Goal: Book appointment/travel/reservation

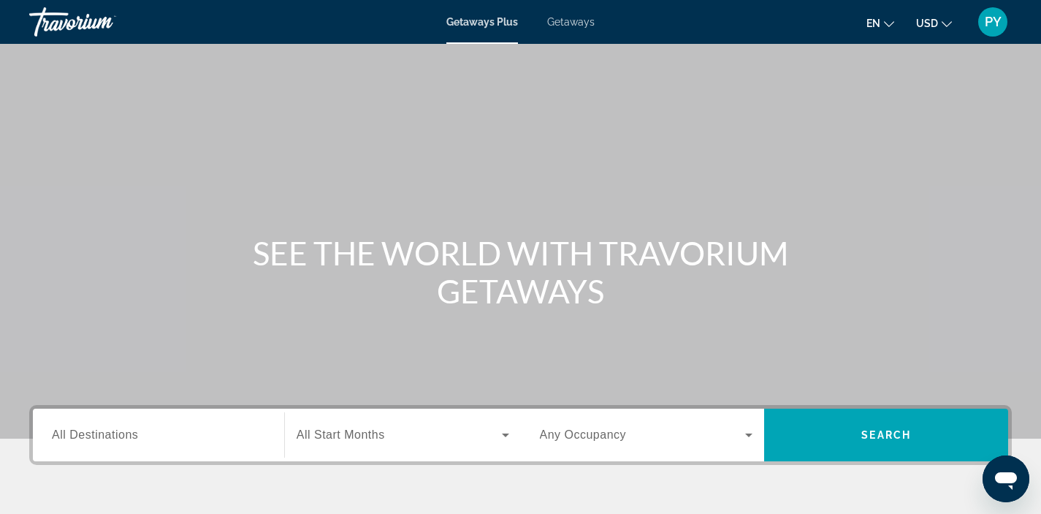
click at [135, 430] on span "All Destinations" at bounding box center [95, 434] width 86 height 12
click at [135, 430] on input "Destination All Destinations" at bounding box center [158, 436] width 213 height 18
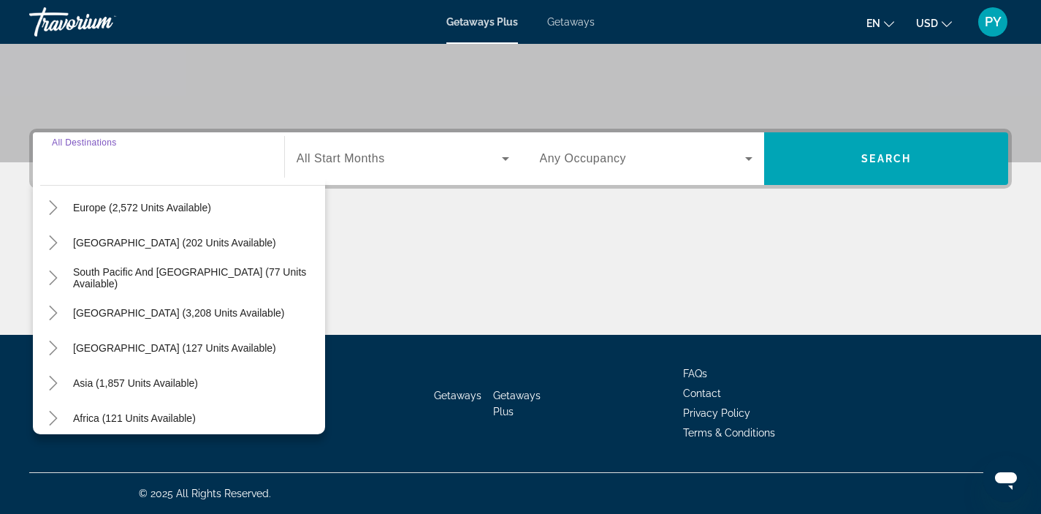
scroll to position [179, 0]
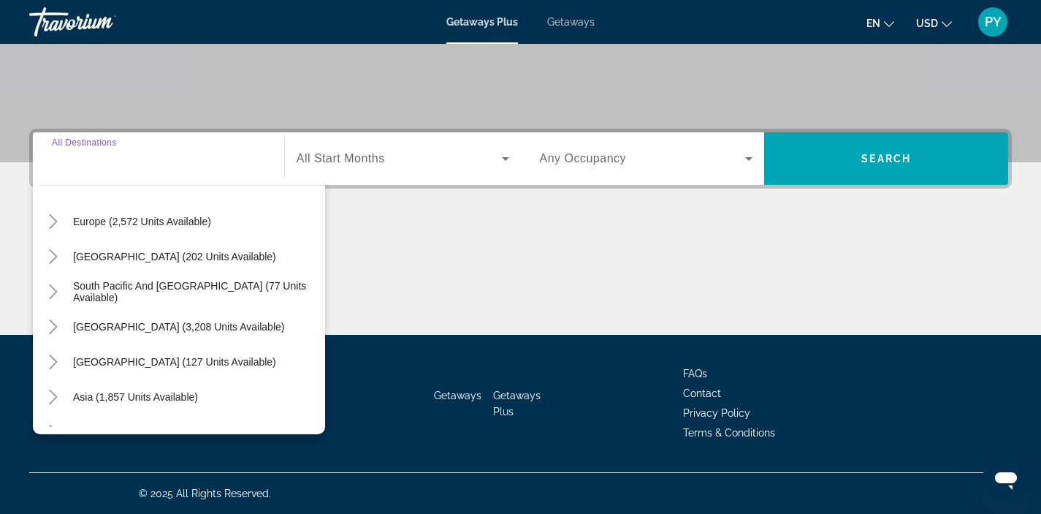
click at [221, 164] on input "Destination All Destinations" at bounding box center [158, 159] width 213 height 18
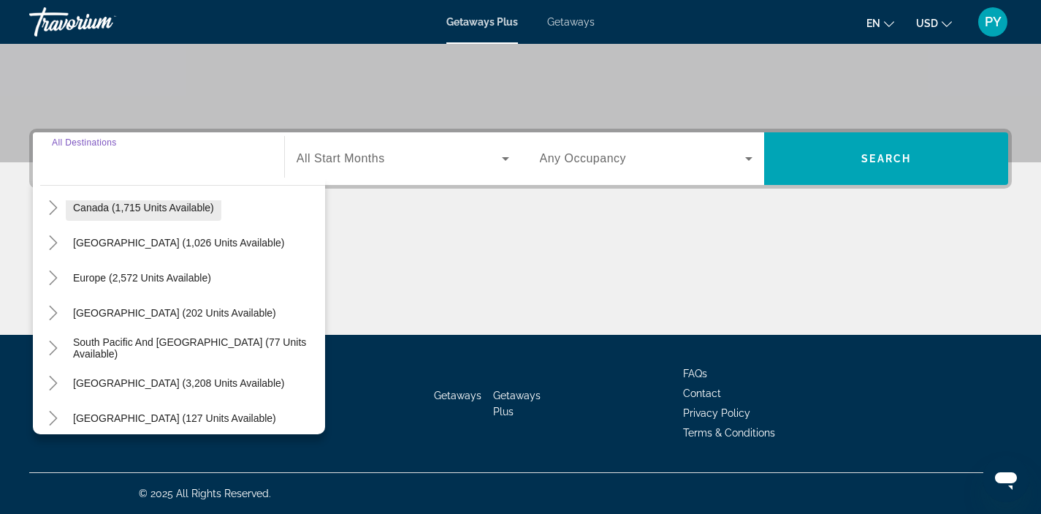
scroll to position [123, 0]
click at [142, 278] on span "Europe (2,572 units available)" at bounding box center [142, 277] width 138 height 12
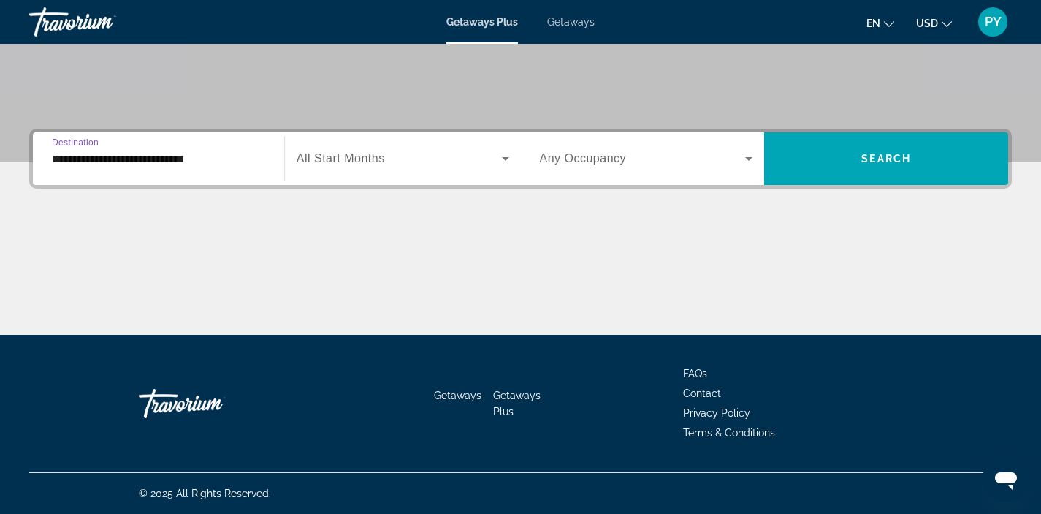
click at [339, 158] on span "All Start Months" at bounding box center [341, 158] width 88 height 12
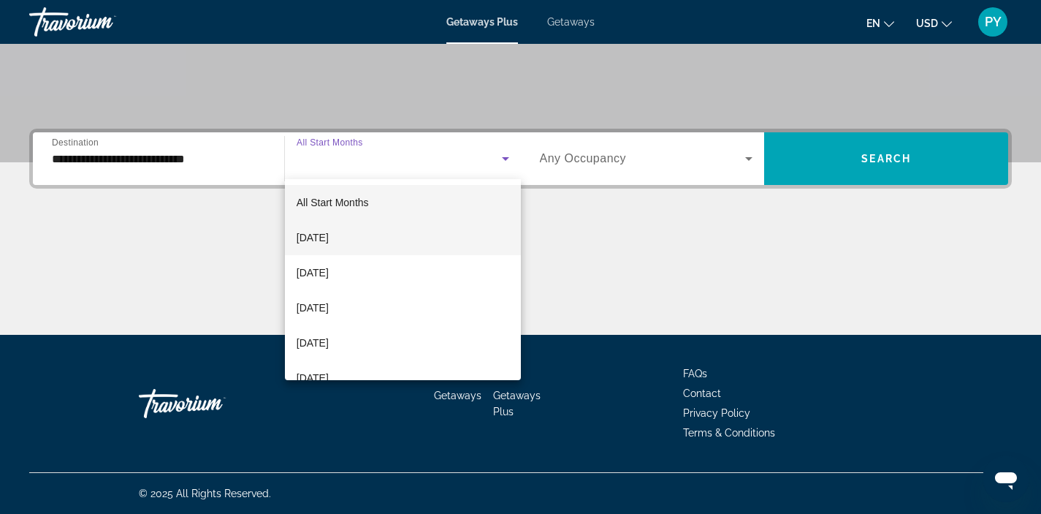
click at [329, 234] on span "September 2025" at bounding box center [313, 238] width 32 height 18
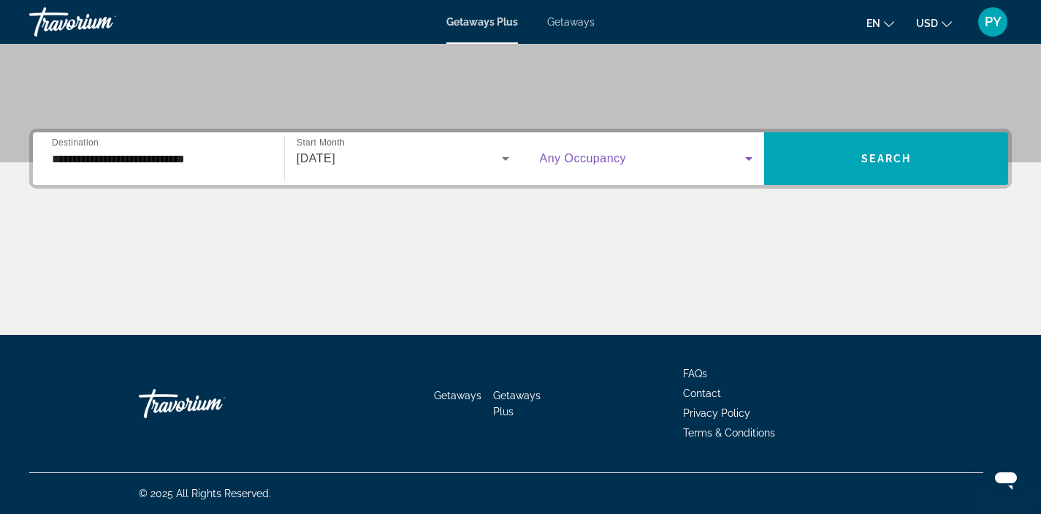
click at [633, 161] on span "Search widget" at bounding box center [643, 159] width 206 height 18
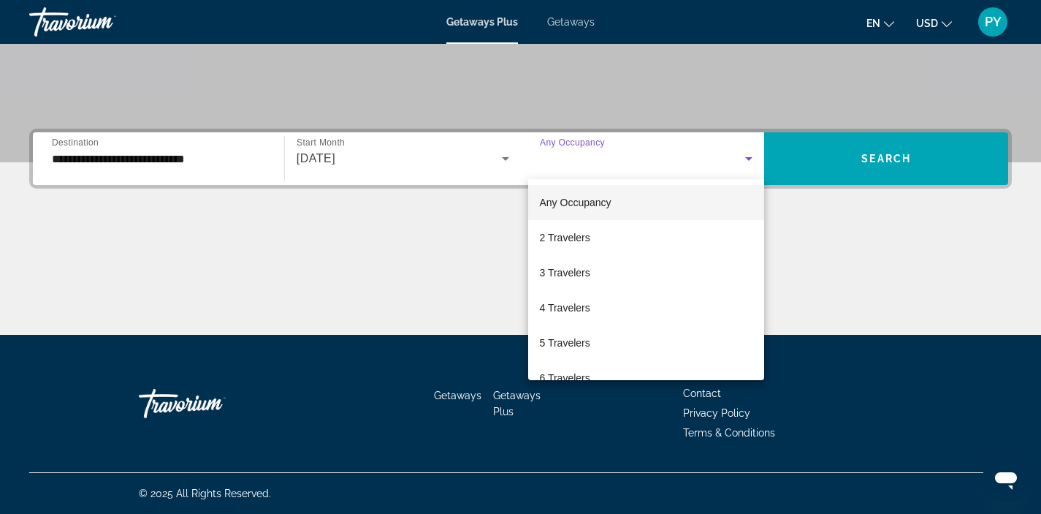
click at [633, 161] on div at bounding box center [520, 257] width 1041 height 514
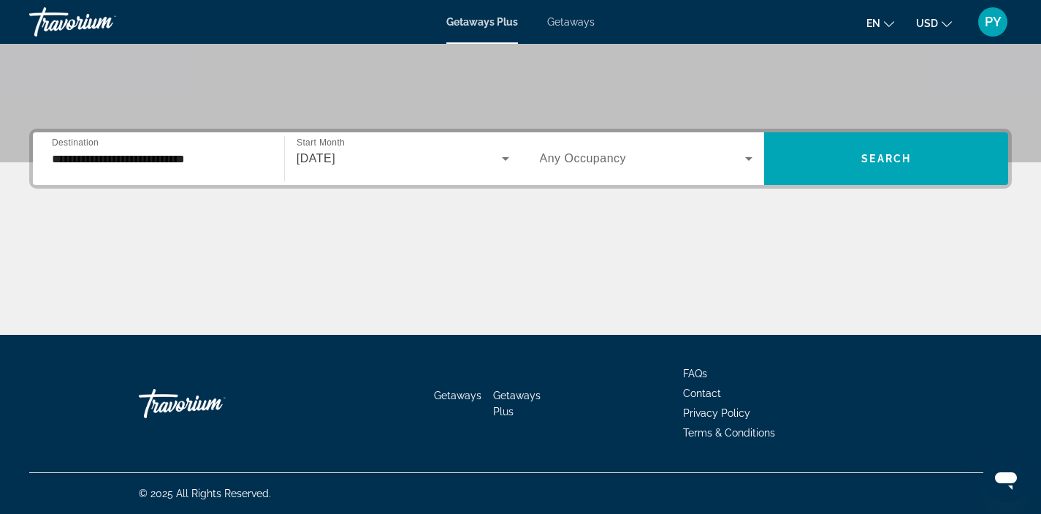
click at [221, 160] on input "**********" at bounding box center [158, 159] width 213 height 18
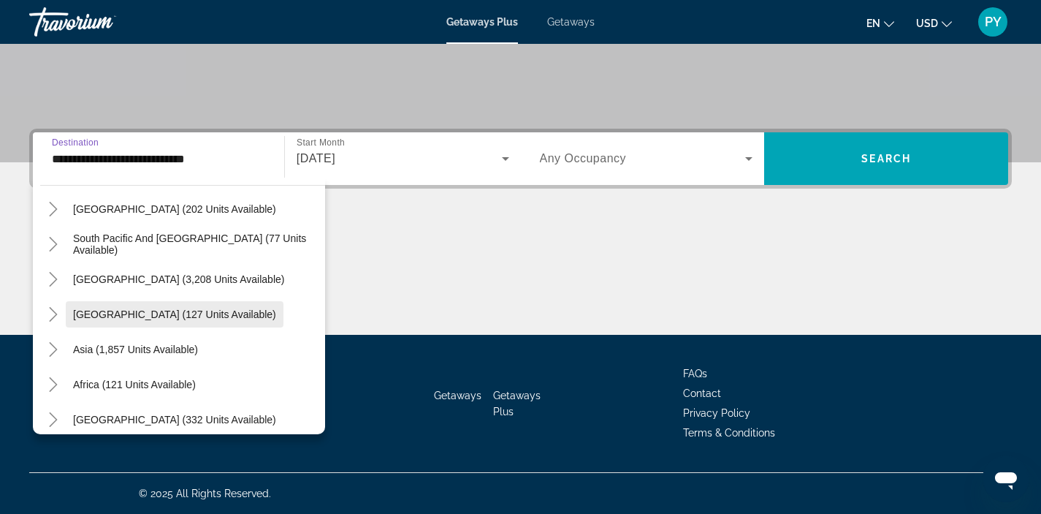
scroll to position [903, 0]
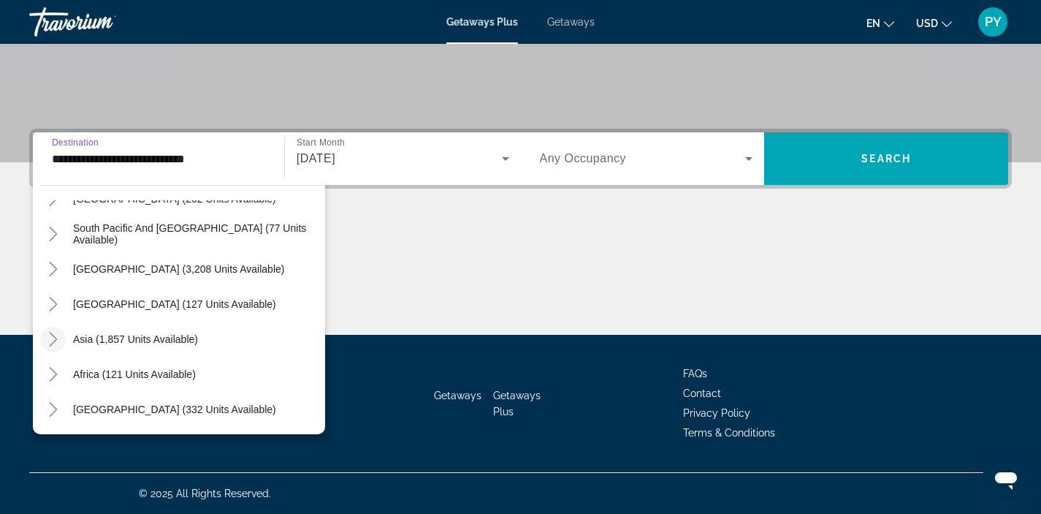
click at [61, 337] on mat-icon "Toggle Asia (1,857 units available)" at bounding box center [53, 340] width 26 height 26
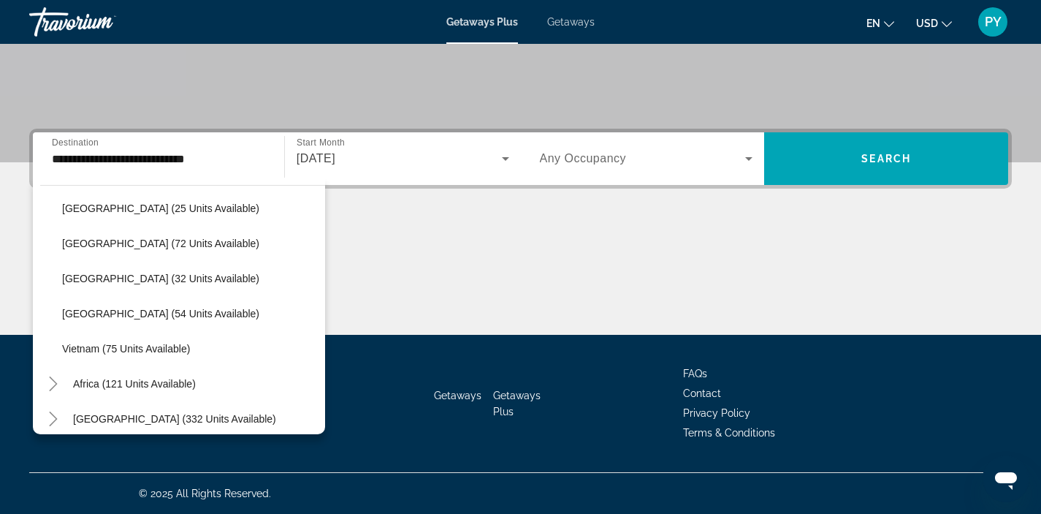
scroll to position [1289, 0]
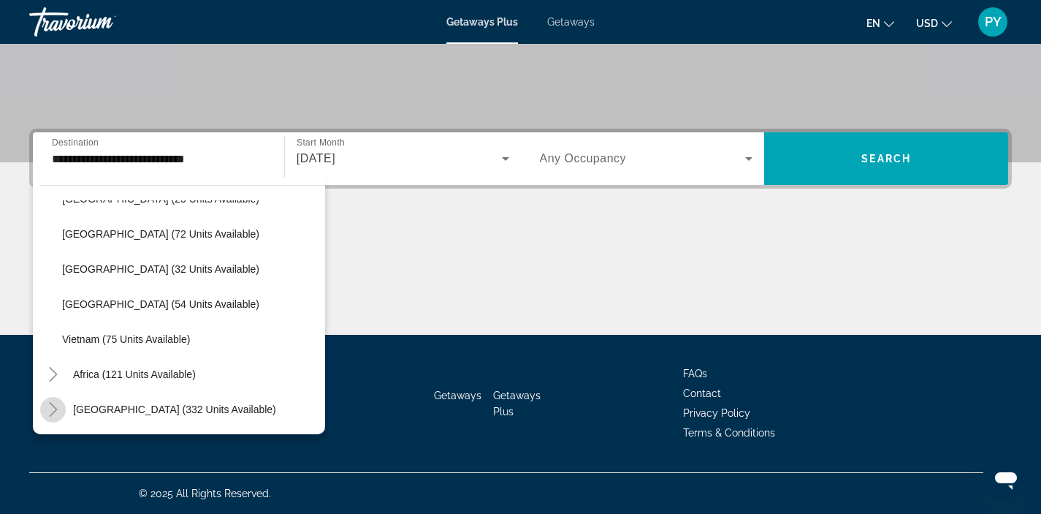
click at [60, 403] on mat-icon "Toggle Middle East (332 units available)" at bounding box center [53, 410] width 26 height 26
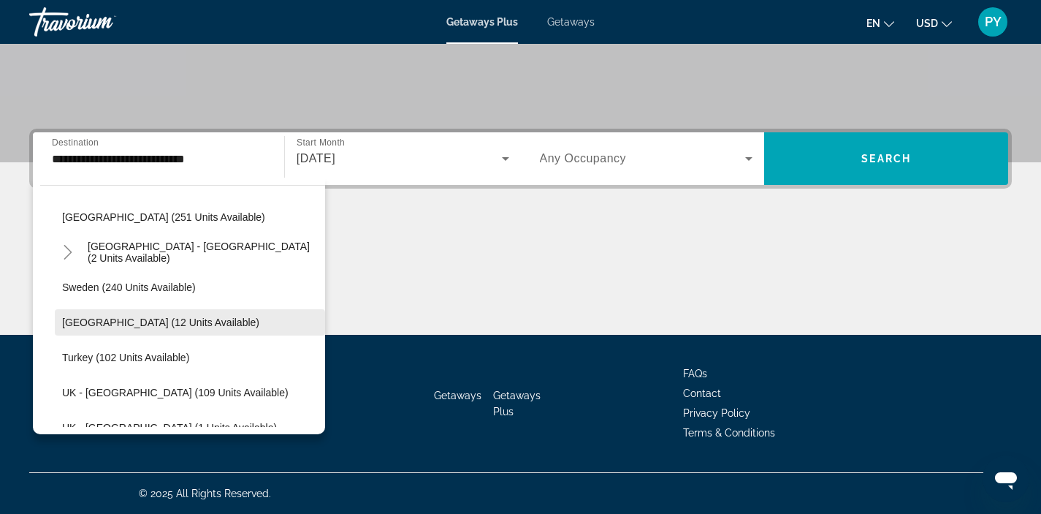
scroll to position [670, 0]
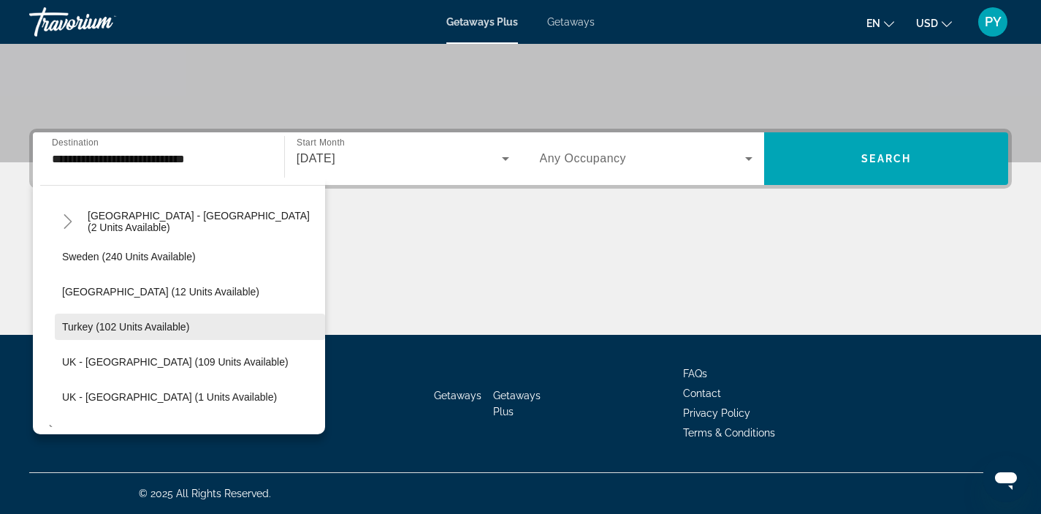
click at [132, 330] on span "Turkey (102 units available)" at bounding box center [125, 327] width 127 height 12
type input "**********"
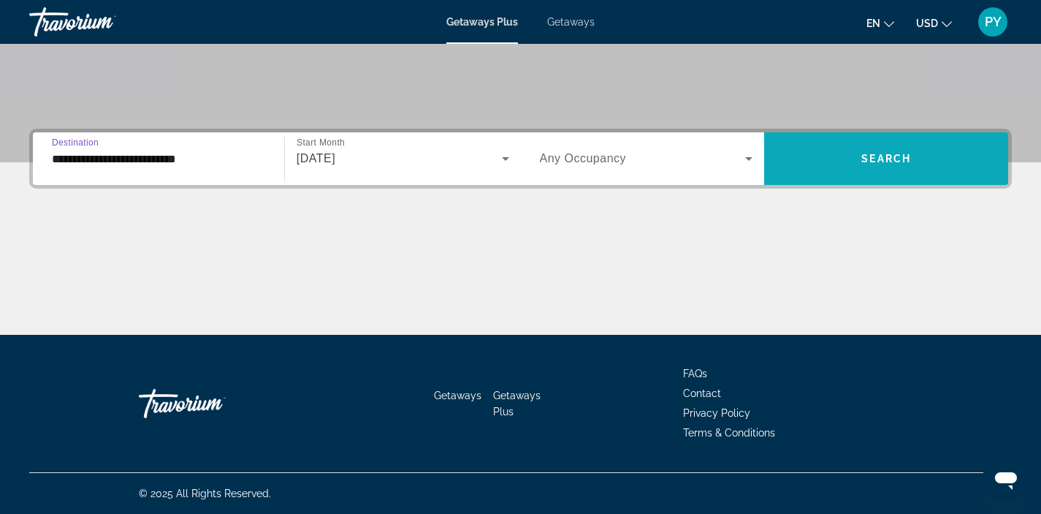
click at [864, 159] on span "Search" at bounding box center [886, 159] width 50 height 12
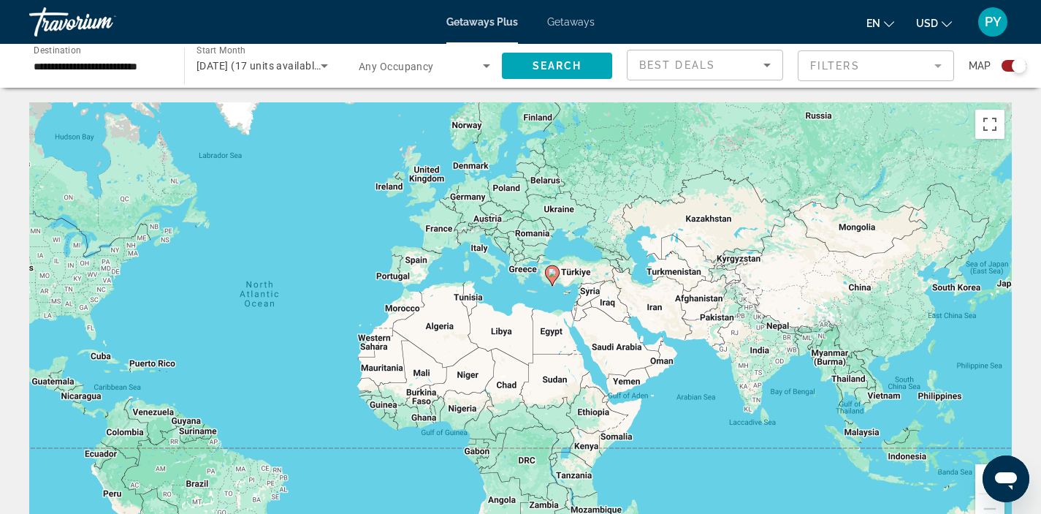
drag, startPoint x: 722, startPoint y: 288, endPoint x: 503, endPoint y: 278, distance: 219.4
click at [503, 278] on div "To activate drag with keyboard, press Alt + Enter. Once in keyboard drag state,…" at bounding box center [520, 321] width 983 height 438
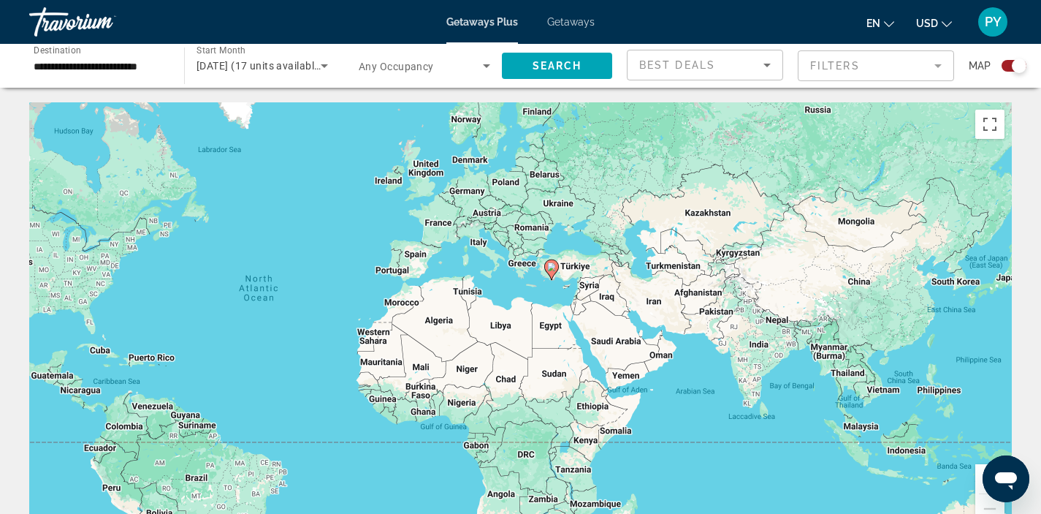
click at [594, 268] on div "To activate drag with keyboard, press Alt + Enter. Once in keyboard drag state,…" at bounding box center [520, 321] width 983 height 438
click at [988, 126] on button "Toggle fullscreen view" at bounding box center [989, 124] width 29 height 29
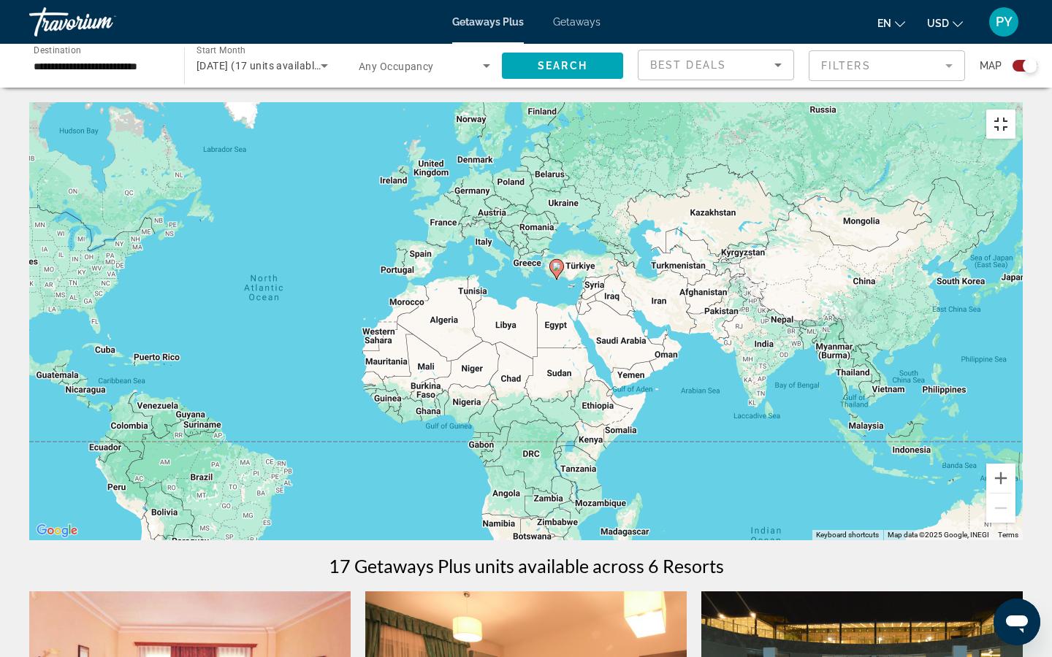
click at [1015, 110] on button "Toggle fullscreen view" at bounding box center [1000, 124] width 29 height 29
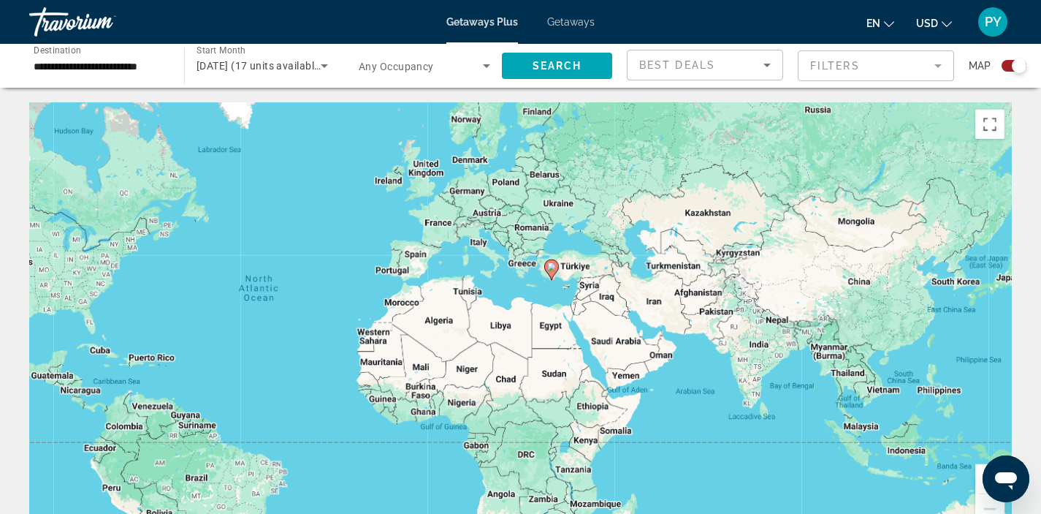
click at [615, 259] on div "To activate drag with keyboard, press Alt + Enter. Once in keyboard drag state,…" at bounding box center [520, 321] width 983 height 438
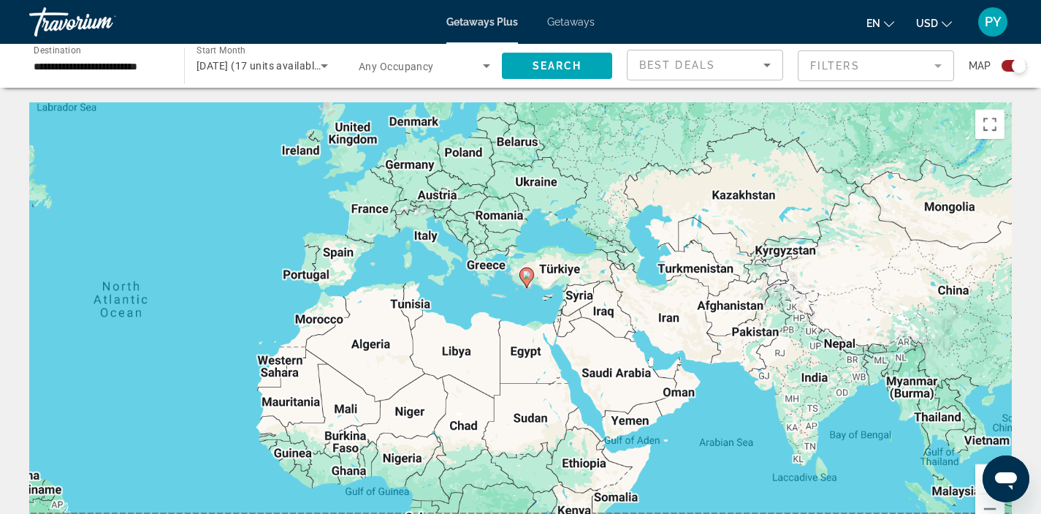
click at [615, 259] on div "To activate drag with keyboard, press Alt + Enter. Once in keyboard drag state,…" at bounding box center [520, 321] width 983 height 438
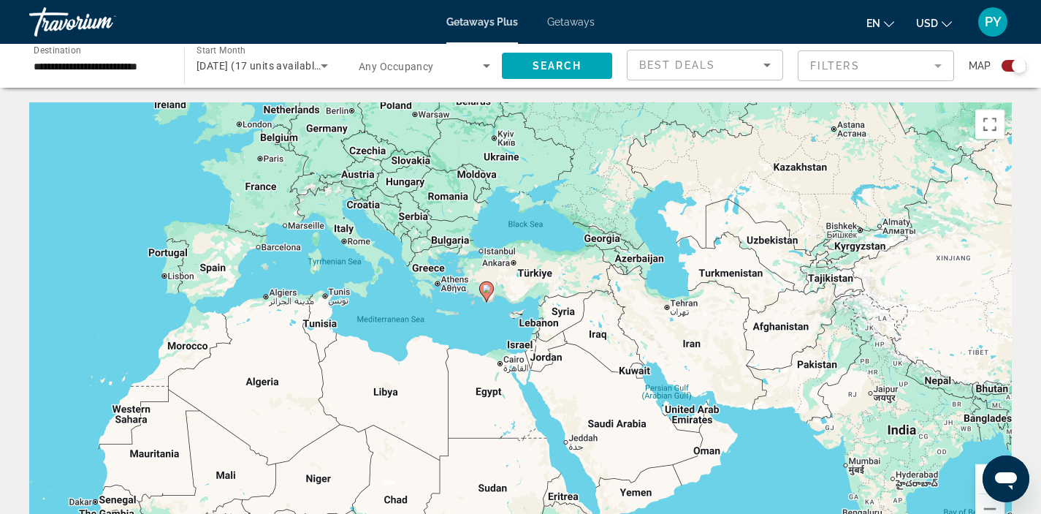
click at [615, 259] on div "To activate drag with keyboard, press Alt + Enter. Once in keyboard drag state,…" at bounding box center [520, 321] width 983 height 438
click at [603, 245] on div "To activate drag with keyboard, press Alt + Enter. Once in keyboard drag state,…" at bounding box center [520, 321] width 983 height 438
click at [603, 243] on div "To activate drag with keyboard, press Alt + Enter. Once in keyboard drag state,…" at bounding box center [520, 321] width 983 height 438
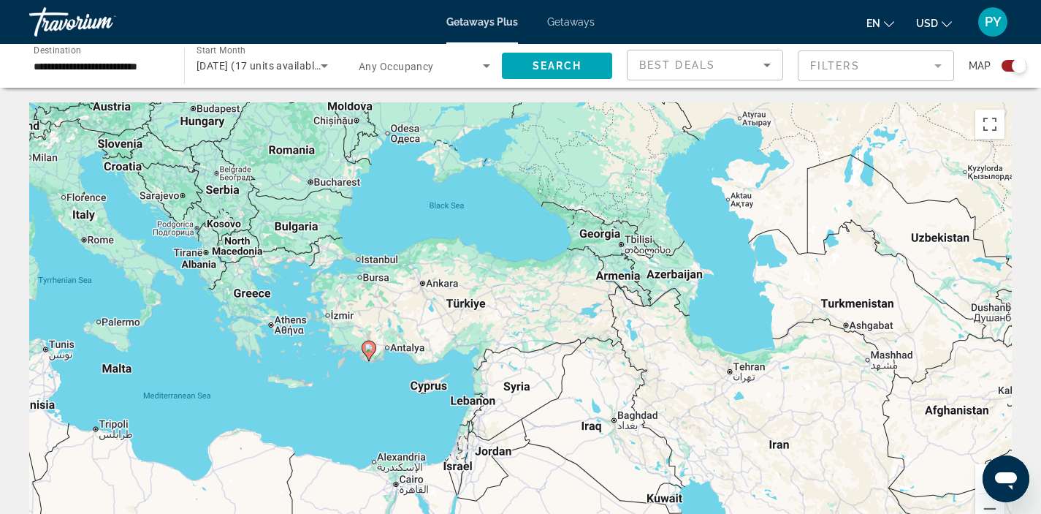
click at [609, 242] on div "To activate drag with keyboard, press Alt + Enter. Once in keyboard drag state,…" at bounding box center [520, 321] width 983 height 438
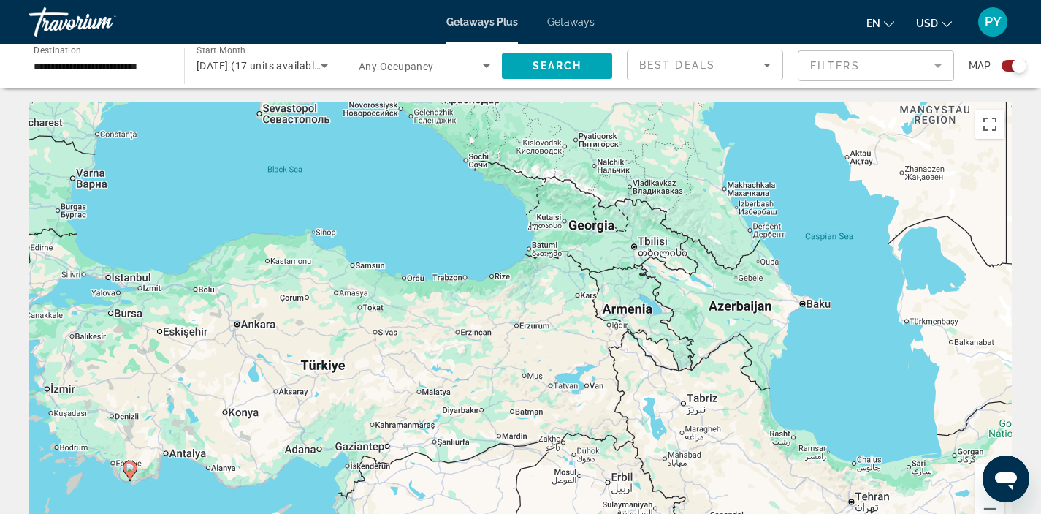
click at [556, 238] on div "To activate drag with keyboard, press Alt + Enter. Once in keyboard drag state,…" at bounding box center [520, 321] width 983 height 438
click at [546, 246] on div "To activate drag with keyboard, press Alt + Enter. Once in keyboard drag state,…" at bounding box center [520, 321] width 983 height 438
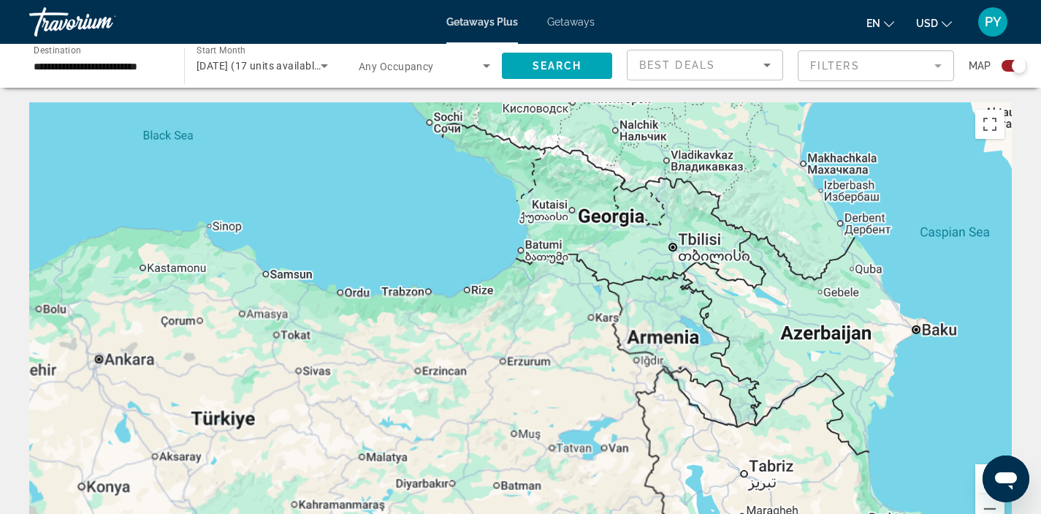
click at [546, 246] on div "To activate drag with keyboard, press Alt + Enter. Once in keyboard drag state,…" at bounding box center [520, 321] width 983 height 438
